Goal: Transaction & Acquisition: Purchase product/service

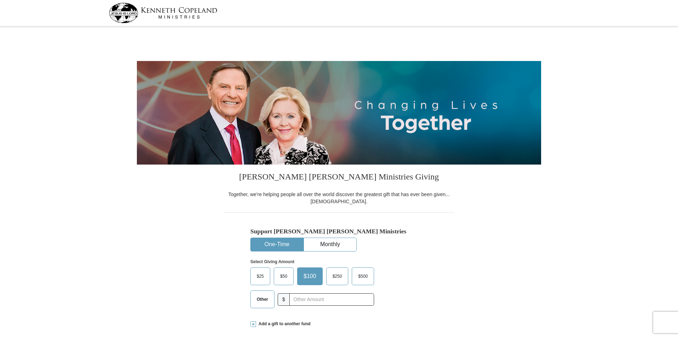
select select "MO"
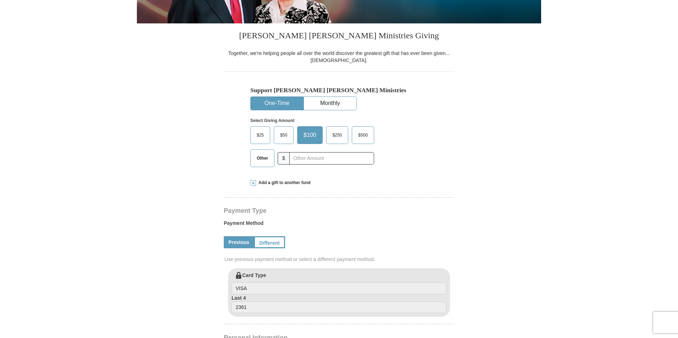
scroll to position [142, 0]
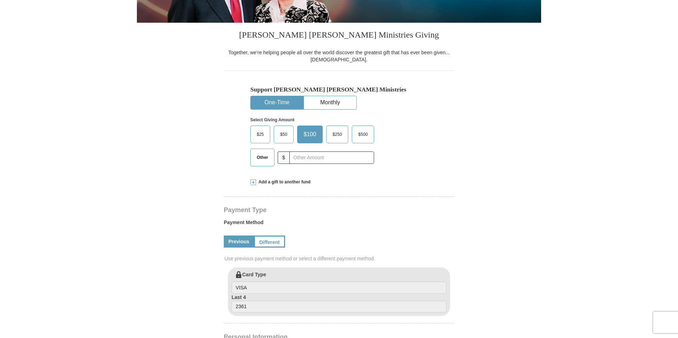
click at [260, 157] on span "Other" at bounding box center [262, 157] width 18 height 11
click at [0, 0] on input "Other" at bounding box center [0, 0] width 0 height 0
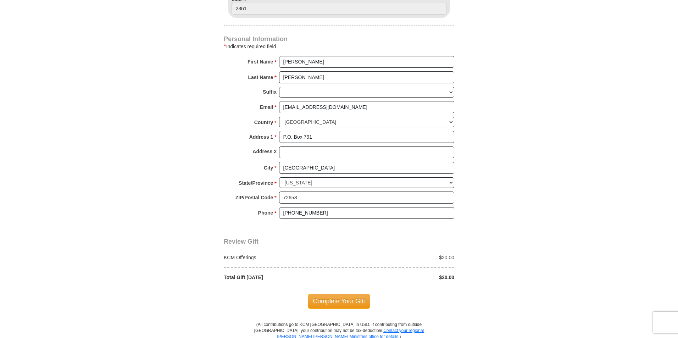
scroll to position [461, 0]
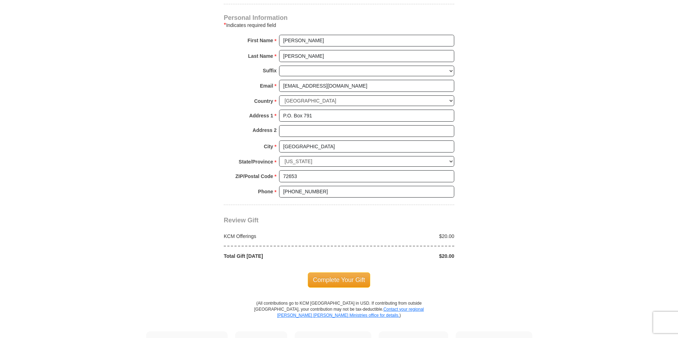
type input "20.00"
click at [338, 280] on span "Complete Your Gift" at bounding box center [339, 280] width 63 height 15
